Goal: Share content: Share content

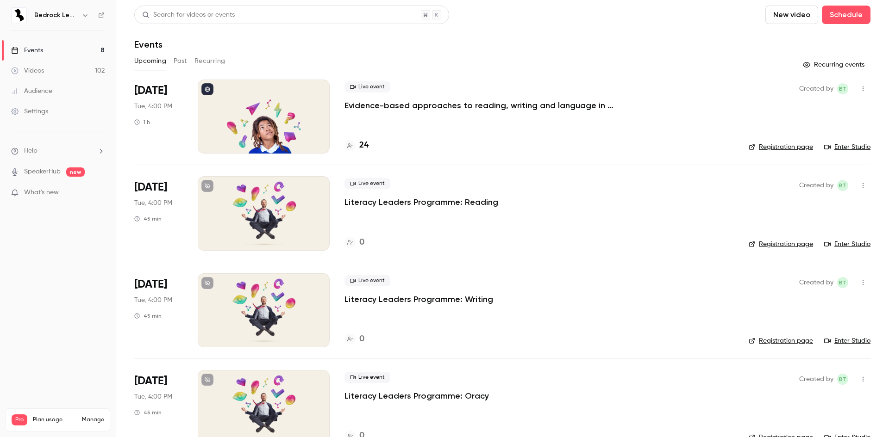
click at [46, 68] on link "Videos 102" at bounding box center [58, 71] width 116 height 20
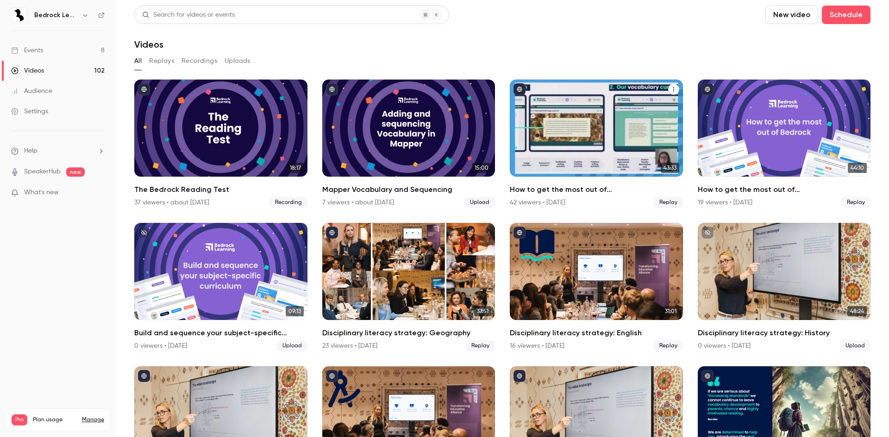
click at [622, 149] on div "How to get the most out of Bedrock next academic year" at bounding box center [596, 128] width 173 height 97
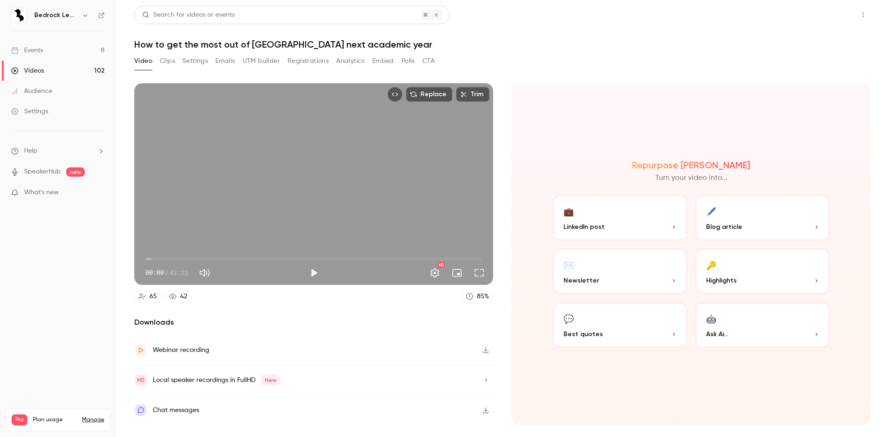
click at [840, 20] on button "Share" at bounding box center [829, 15] width 37 height 19
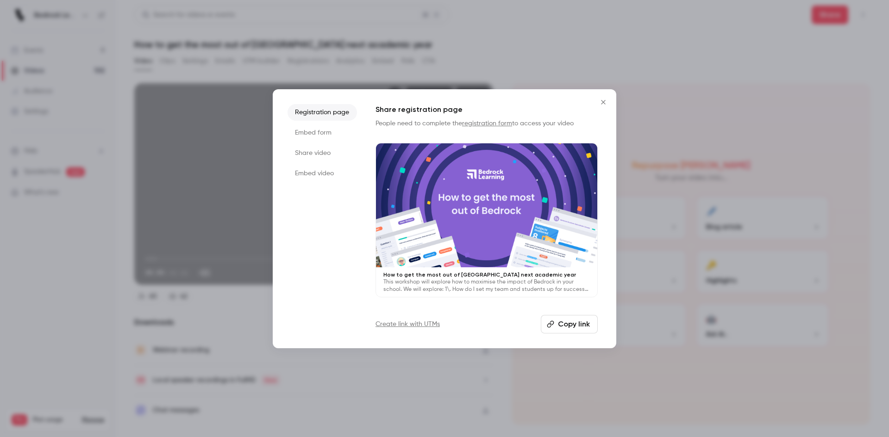
click at [588, 329] on button "Copy link" at bounding box center [569, 324] width 57 height 19
